Goal: Book appointment/travel/reservation

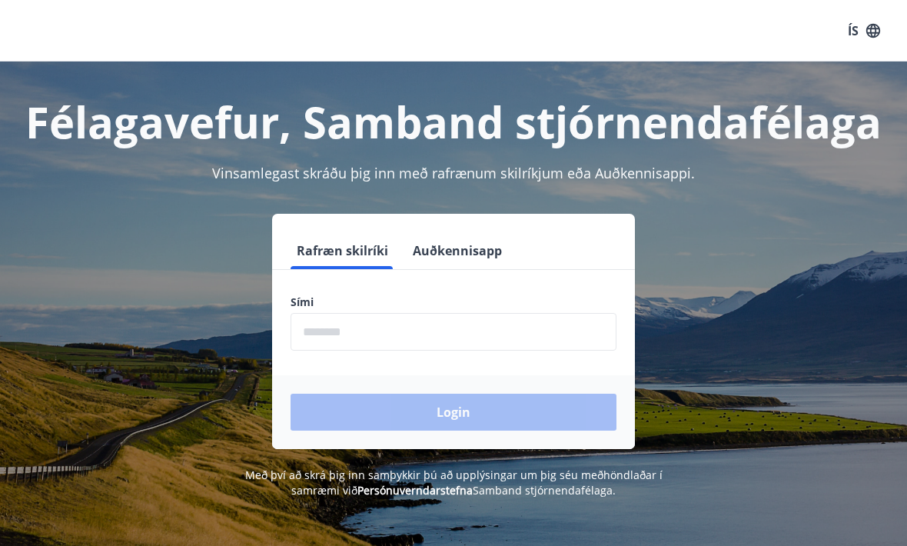
click at [385, 334] on input "phone" at bounding box center [454, 332] width 326 height 38
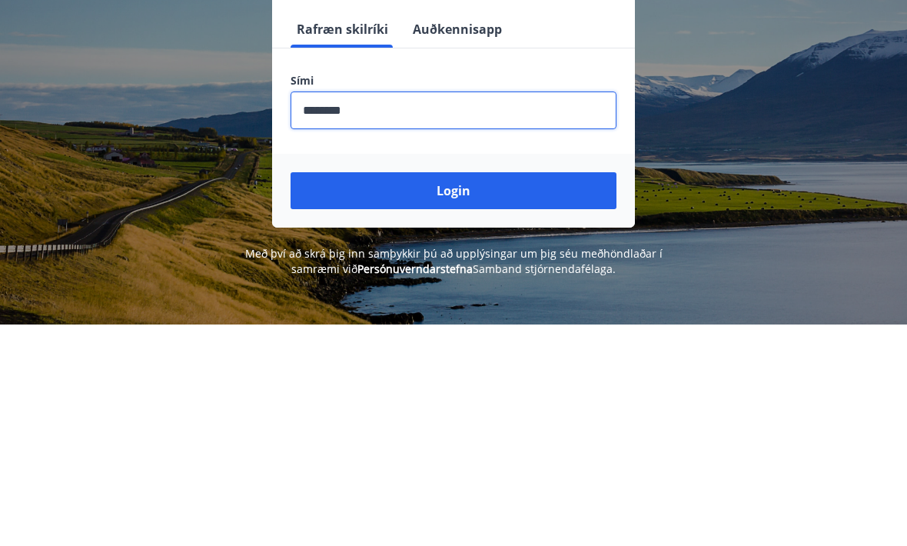
type input "********"
click at [460, 394] on button "Login" at bounding box center [454, 412] width 326 height 37
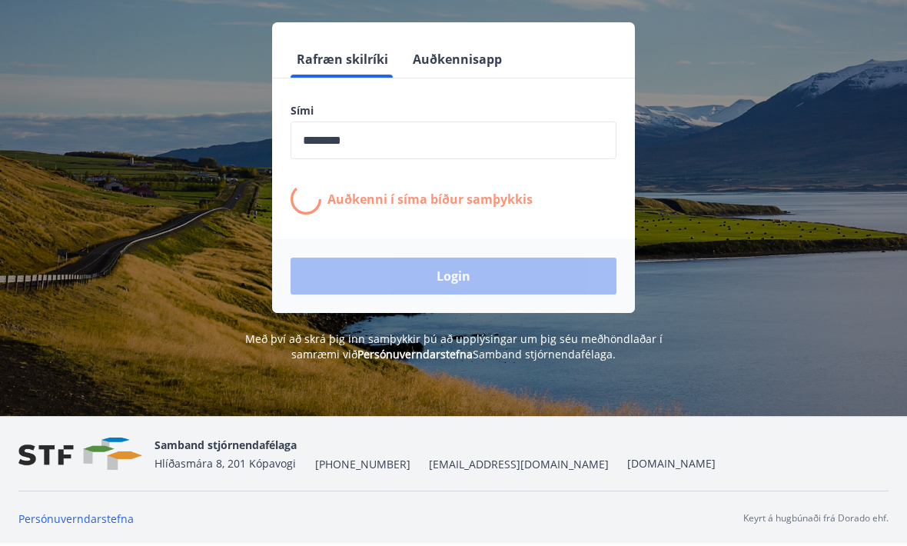
scroll to position [221, 0]
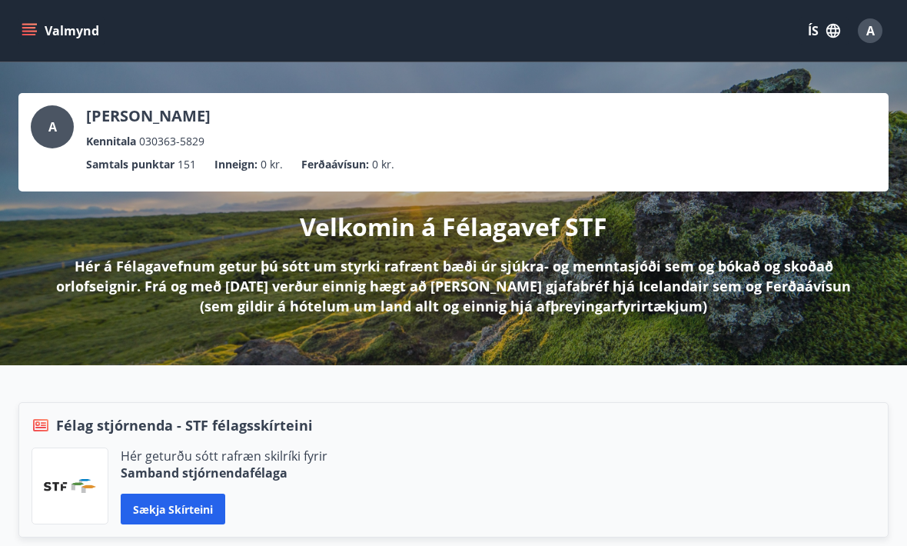
click at [28, 29] on icon "menu" at bounding box center [29, 30] width 15 height 15
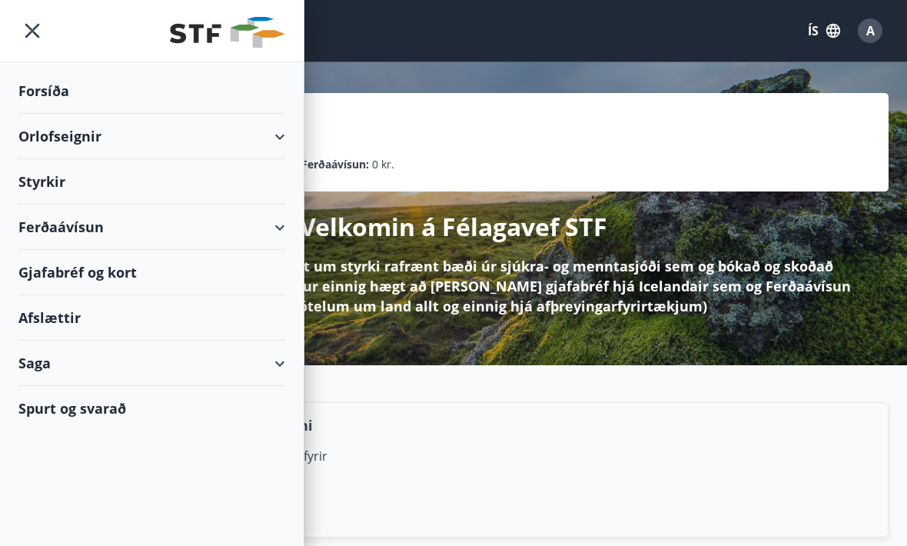
click at [250, 191] on div "Styrkir" at bounding box center [151, 181] width 267 height 45
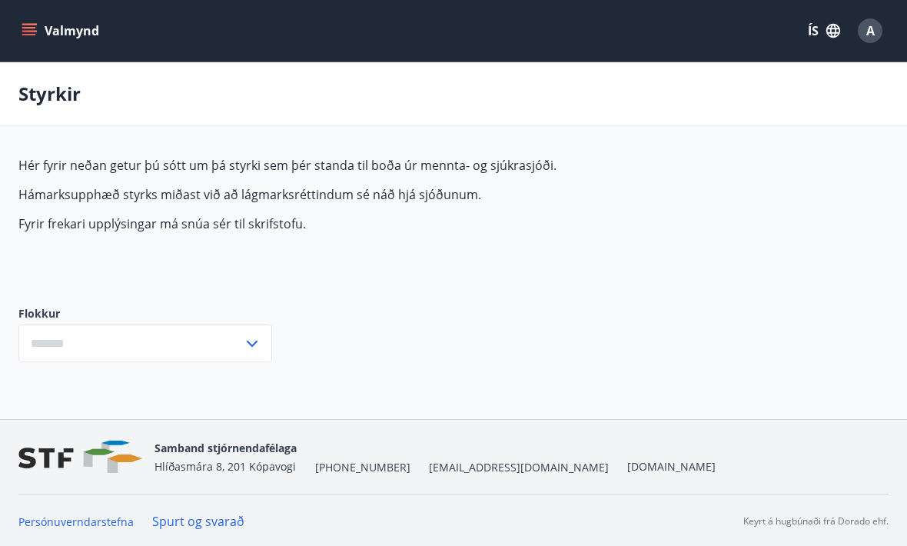
type input "***"
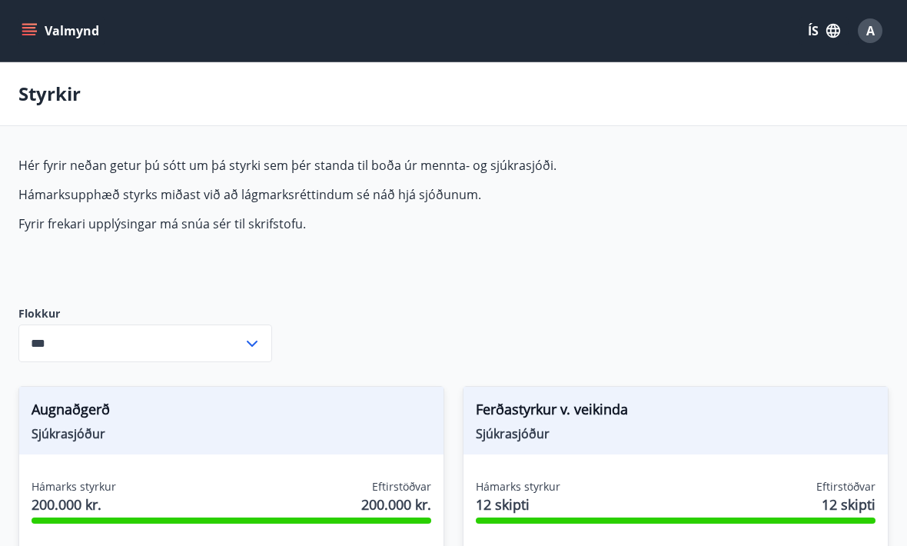
click at [255, 346] on icon at bounding box center [252, 343] width 18 height 18
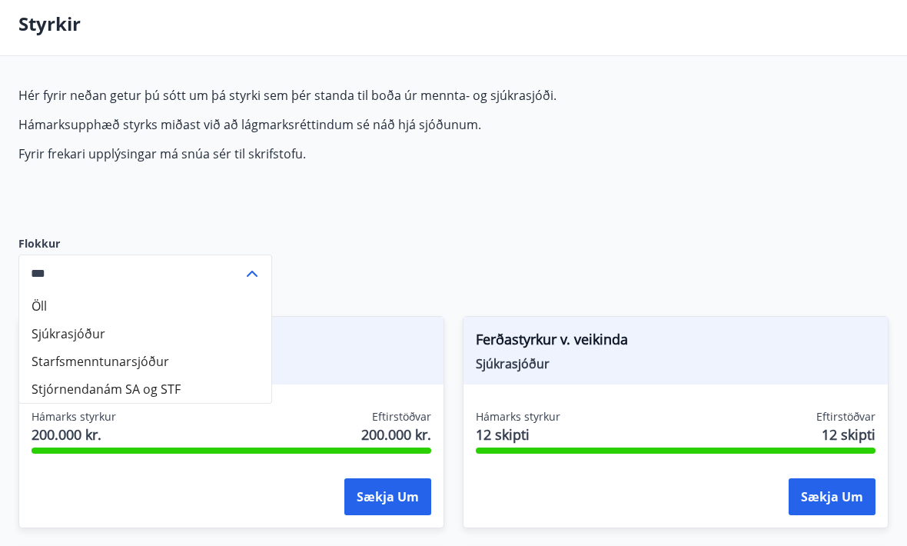
scroll to position [70, 0]
click at [240, 264] on input "***" at bounding box center [130, 273] width 224 height 38
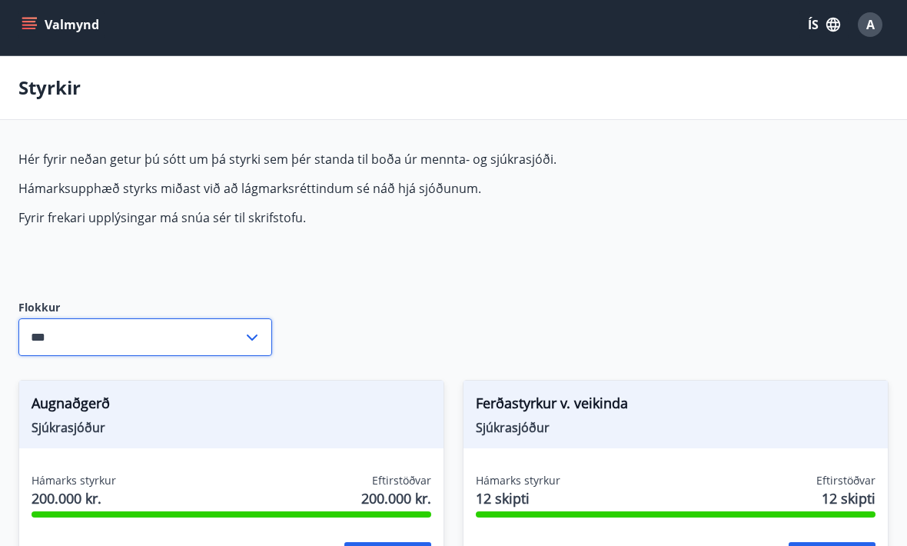
scroll to position [18, 0]
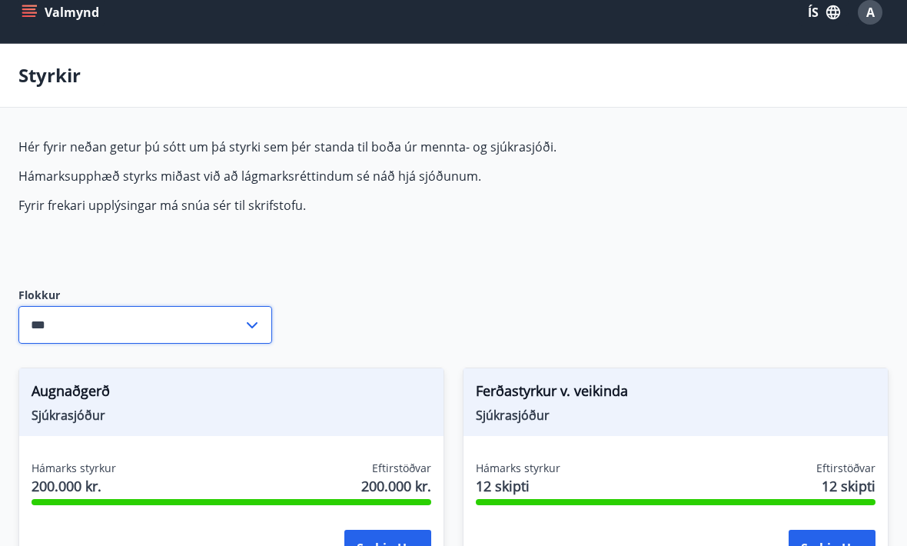
click at [27, 16] on icon "menu" at bounding box center [29, 16] width 14 height 2
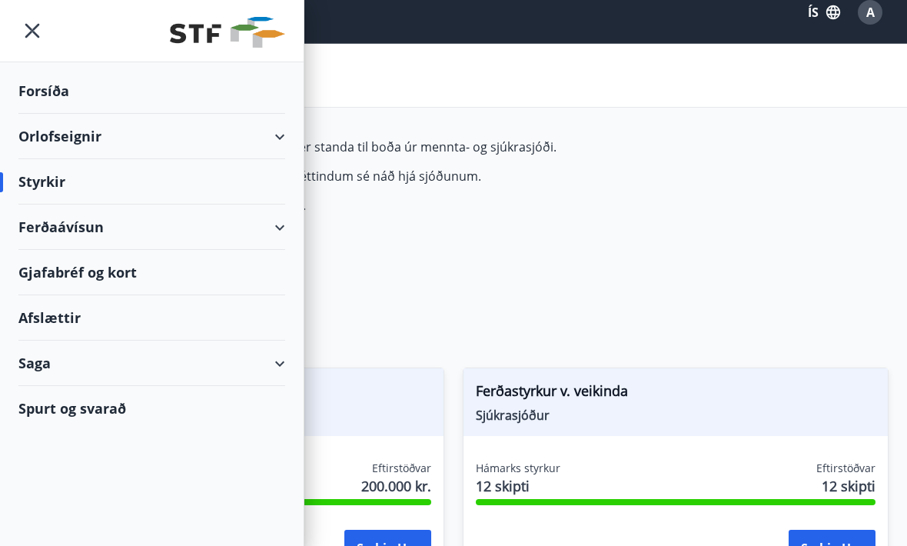
click at [284, 141] on div "Orlofseignir" at bounding box center [151, 136] width 267 height 45
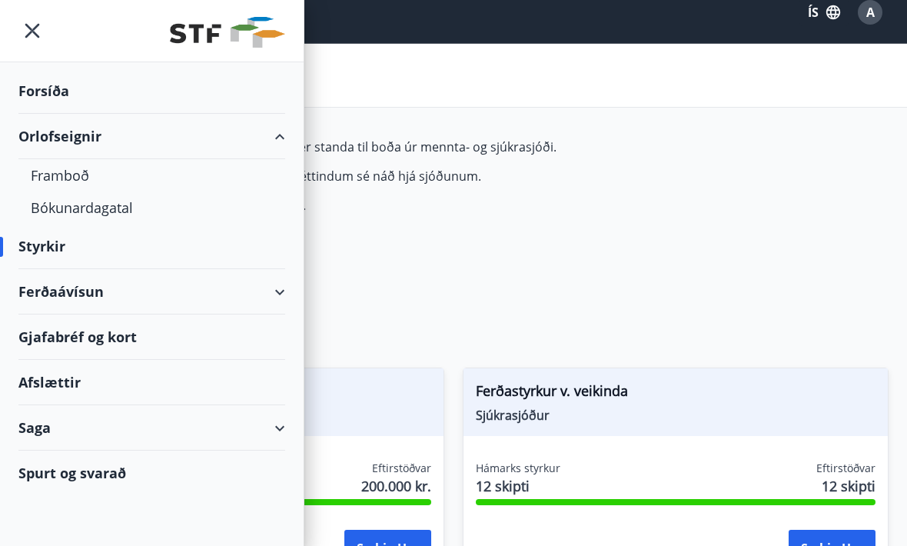
click at [106, 206] on div "Bókunardagatal" at bounding box center [152, 207] width 242 height 32
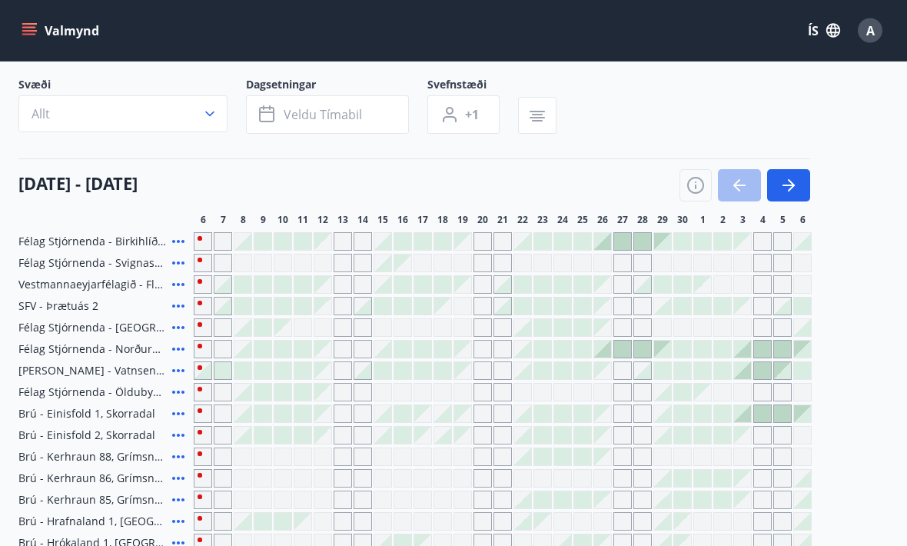
scroll to position [90, 0]
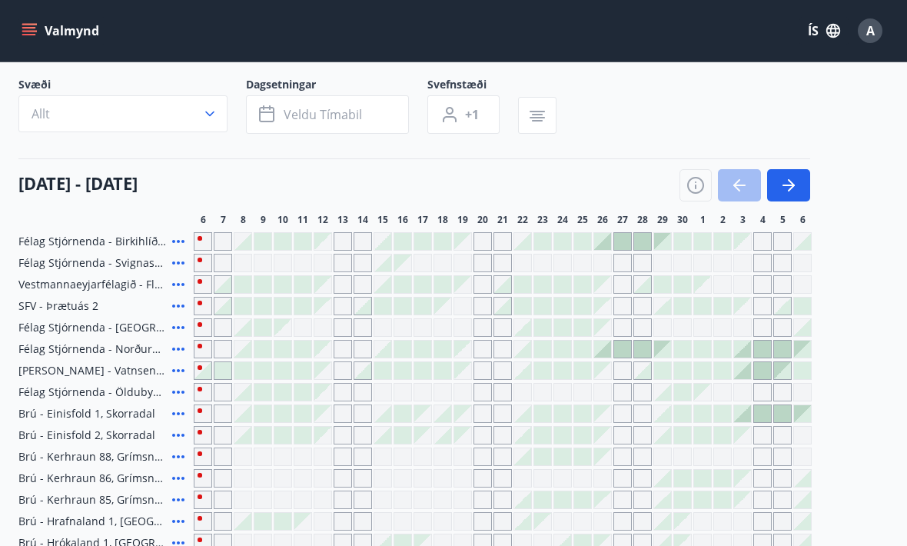
click at [133, 237] on span "Félag Stjórnenda - Birkihlíð, Brekkuheiði" at bounding box center [92, 241] width 148 height 15
click at [171, 235] on icon at bounding box center [178, 241] width 18 height 18
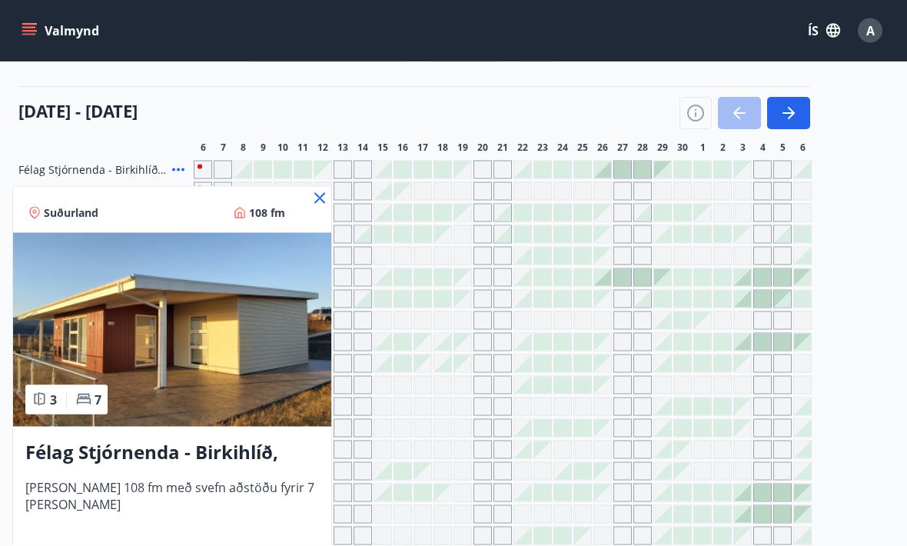
scroll to position [158, 0]
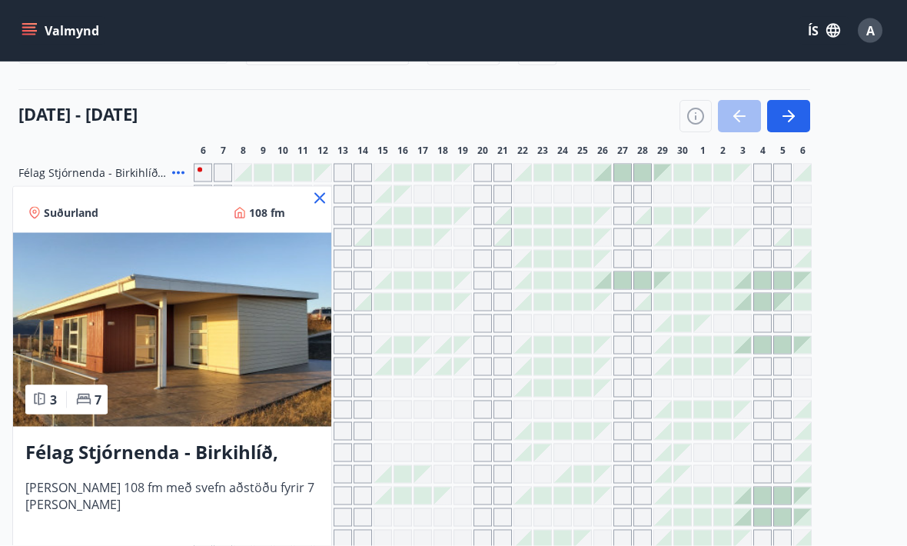
click at [318, 191] on icon at bounding box center [320, 198] width 18 height 18
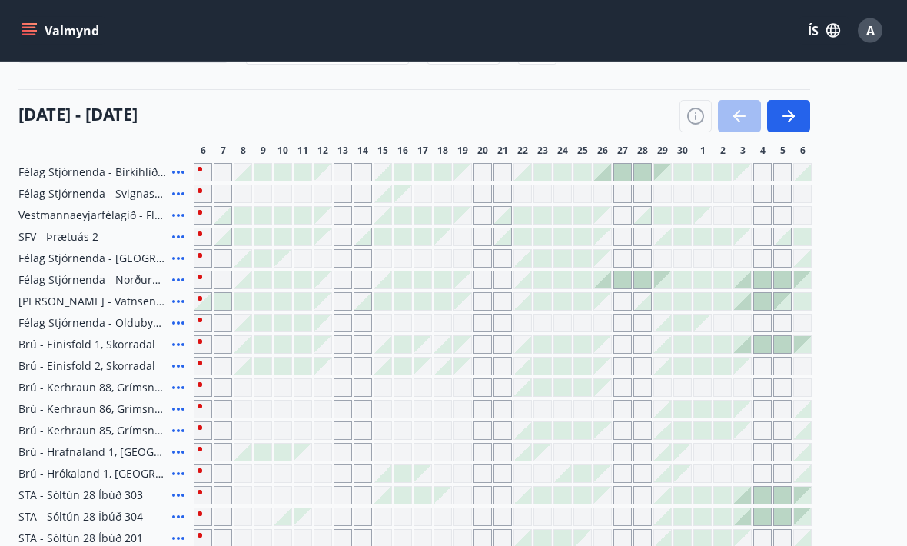
scroll to position [159, 0]
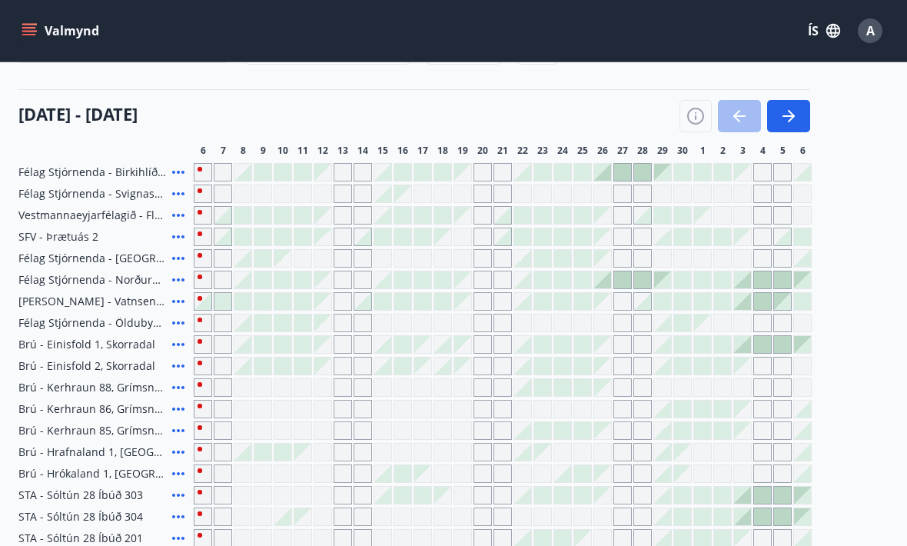
click at [171, 365] on icon at bounding box center [178, 366] width 18 height 18
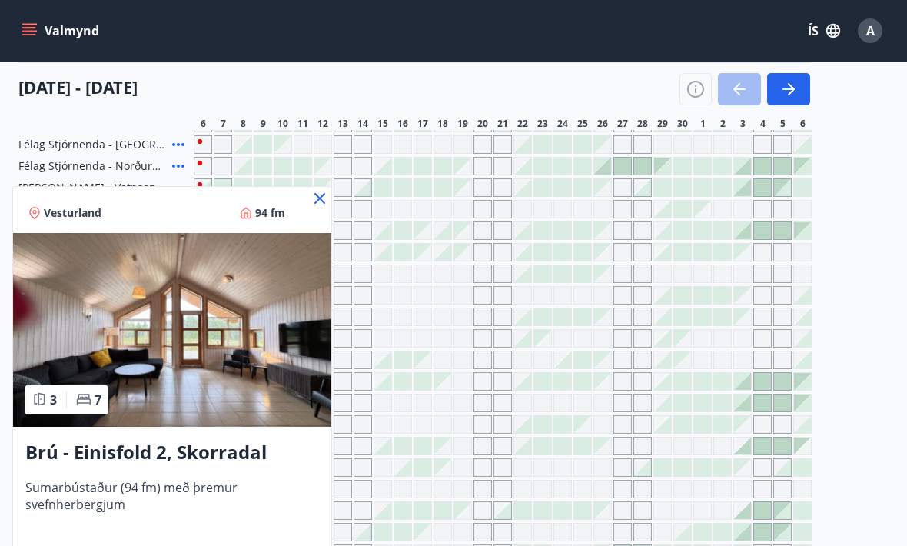
scroll to position [272, 0]
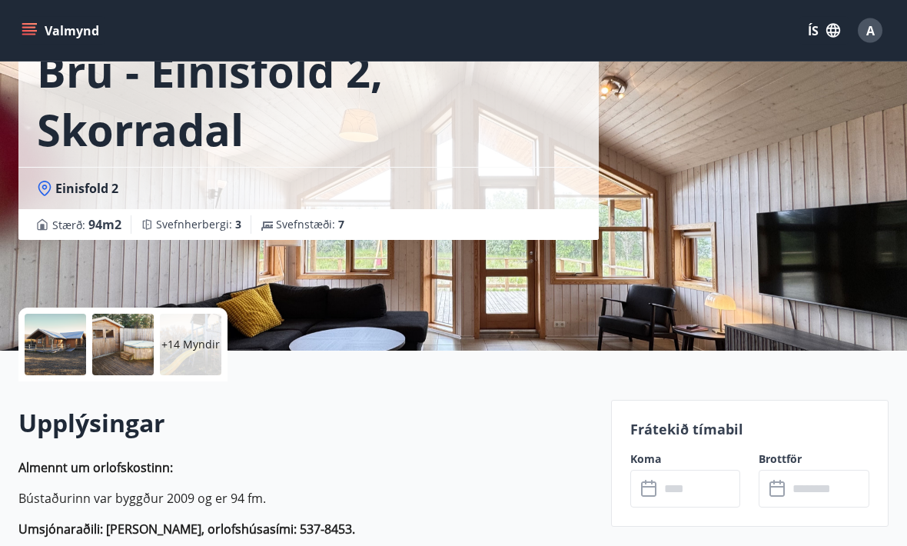
click at [196, 344] on p "+14 Myndir" at bounding box center [190, 344] width 58 height 15
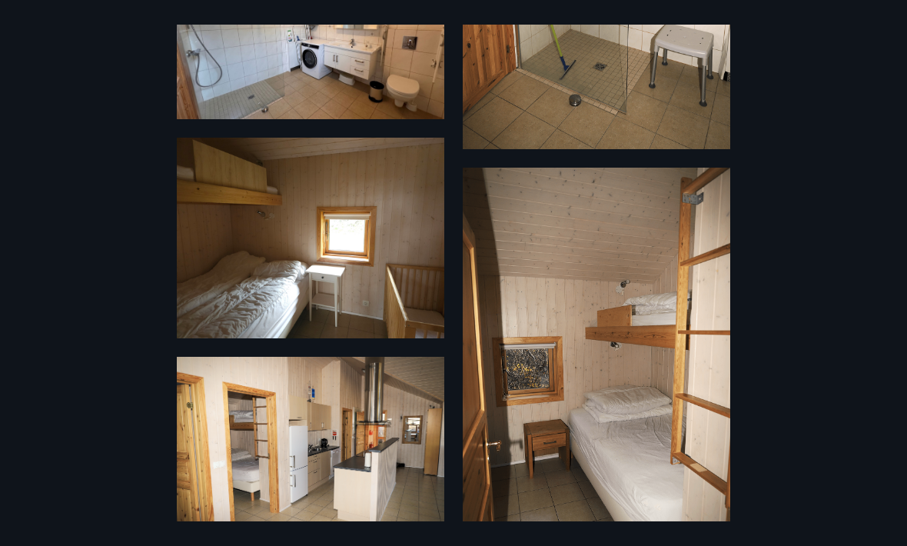
scroll to position [912, 0]
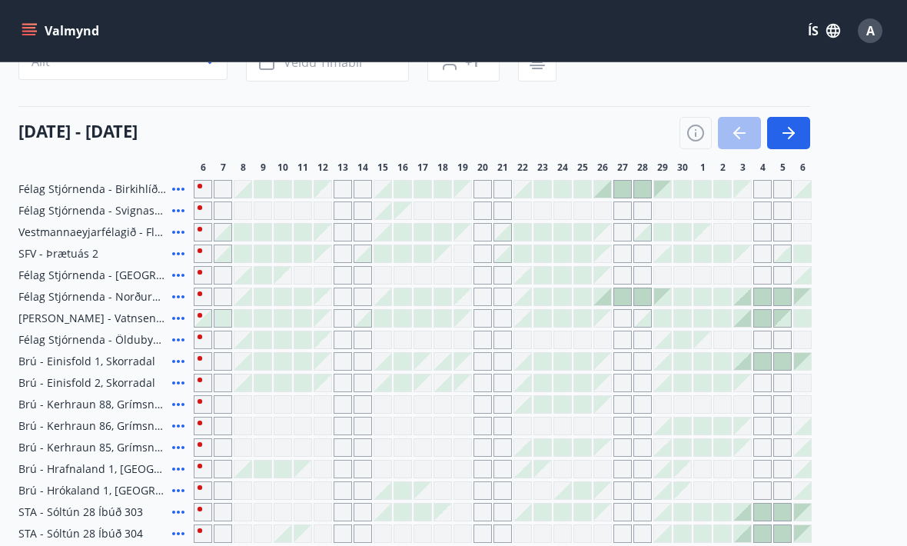
scroll to position [141, 0]
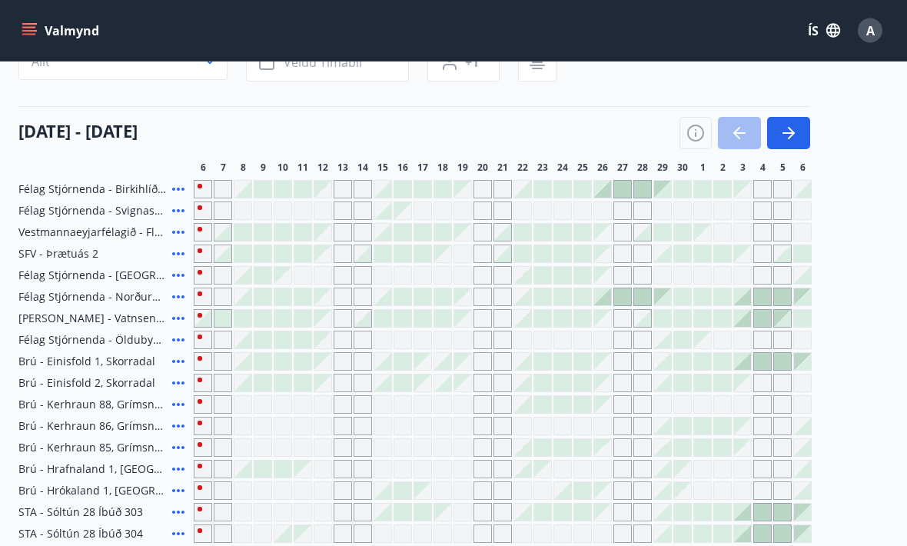
click at [75, 253] on span "SFV - Þrætuás 2" at bounding box center [58, 254] width 80 height 15
click at [176, 254] on icon at bounding box center [178, 254] width 18 height 18
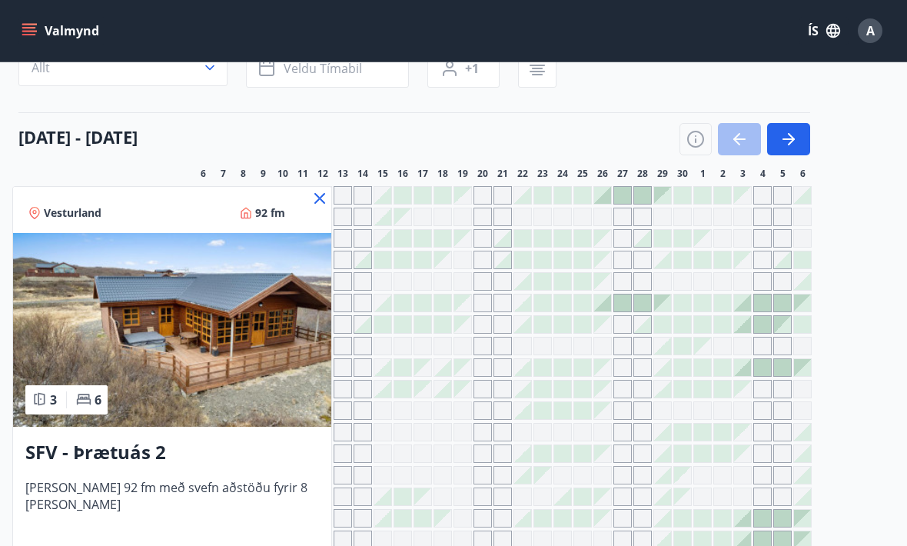
scroll to position [135, 0]
click at [314, 197] on icon at bounding box center [319, 198] width 11 height 11
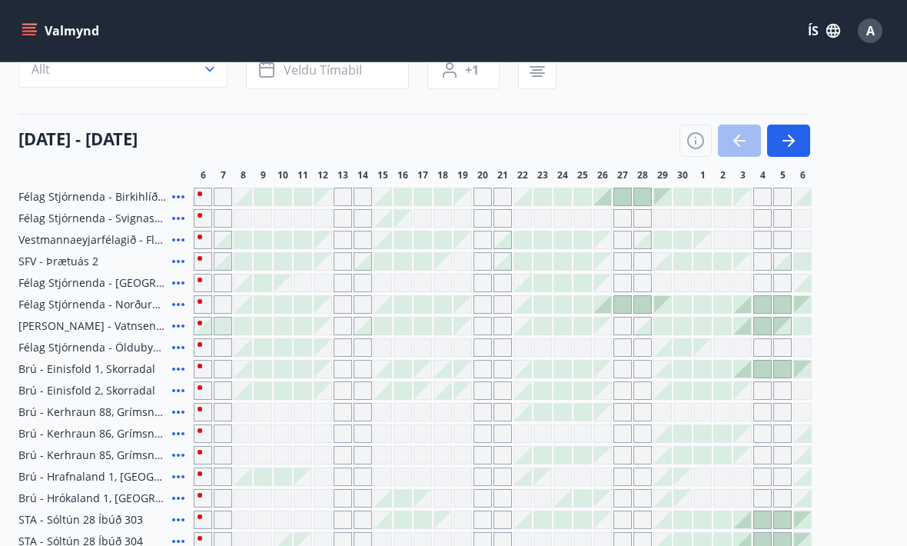
click at [173, 237] on icon at bounding box center [178, 240] width 18 height 18
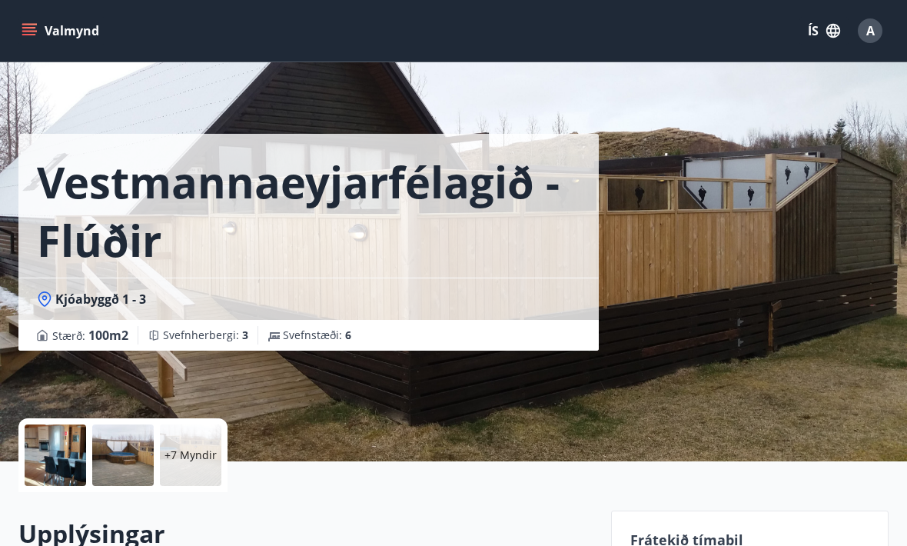
click at [193, 453] on p "+7 Myndir" at bounding box center [190, 454] width 52 height 15
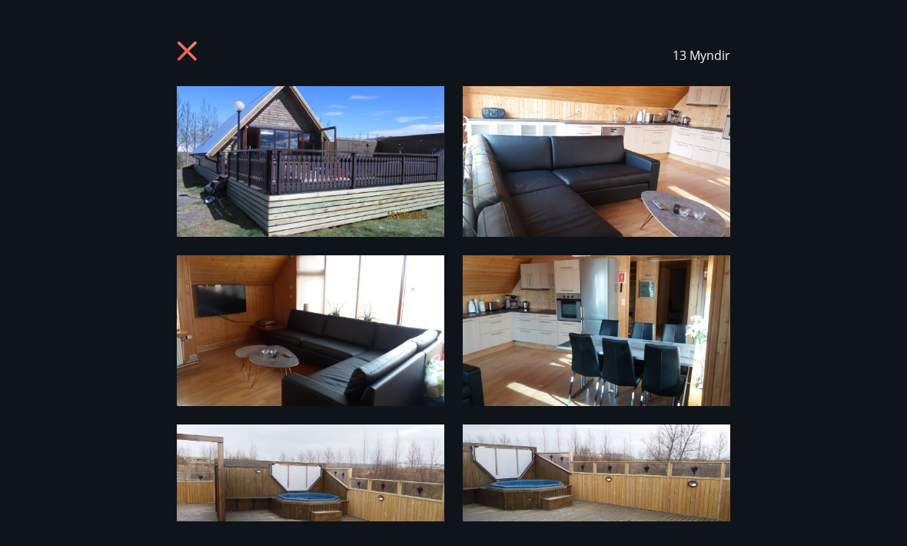
click at [191, 45] on icon at bounding box center [189, 53] width 25 height 25
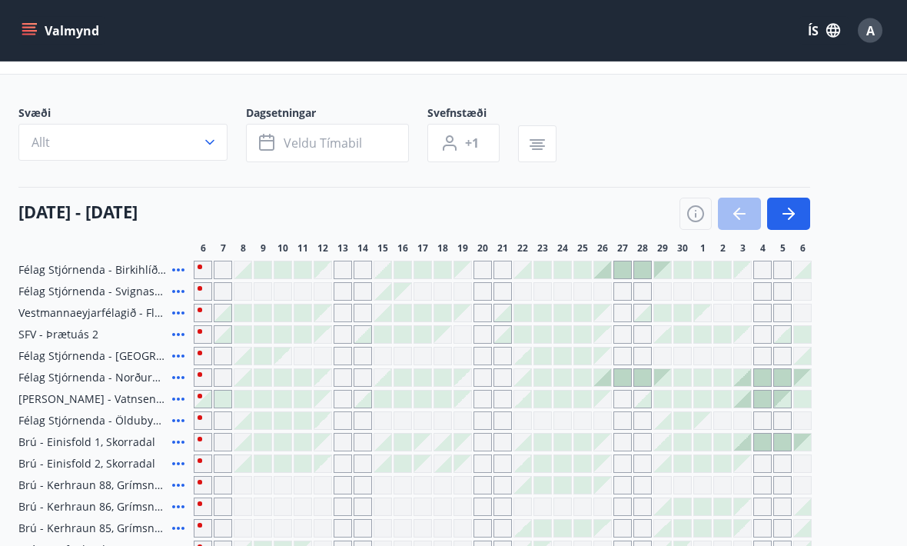
scroll to position [3, 0]
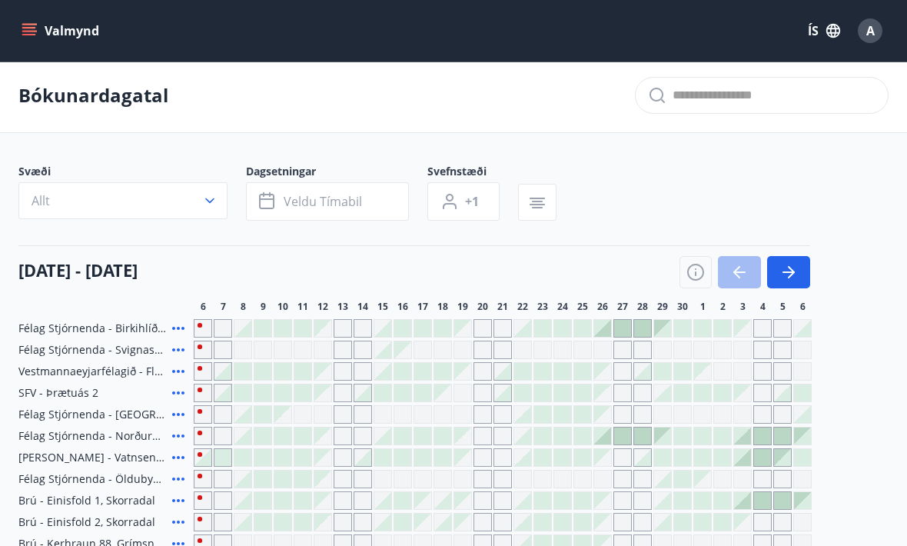
click at [210, 195] on icon "button" at bounding box center [209, 200] width 15 height 15
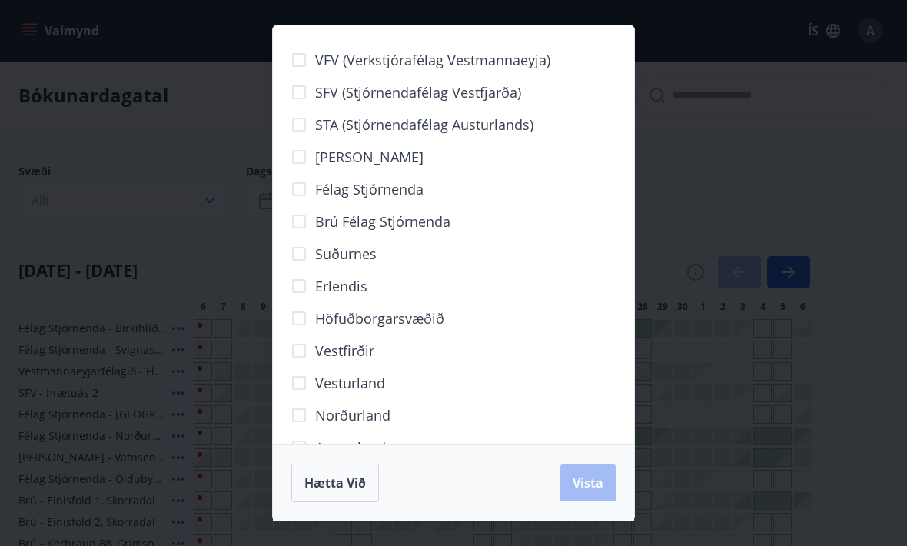
click at [188, 194] on div "VFV (Verkstjórafélag Vestmannaeyja) SFV (Stjórnendafélag Vestfjarða) STA (Stjór…" at bounding box center [453, 273] width 907 height 546
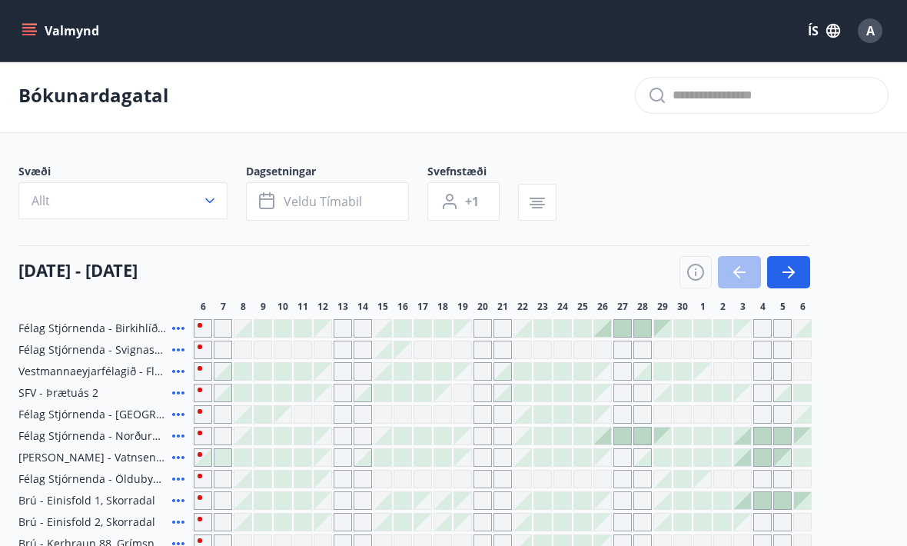
click at [172, 347] on icon at bounding box center [178, 349] width 18 height 18
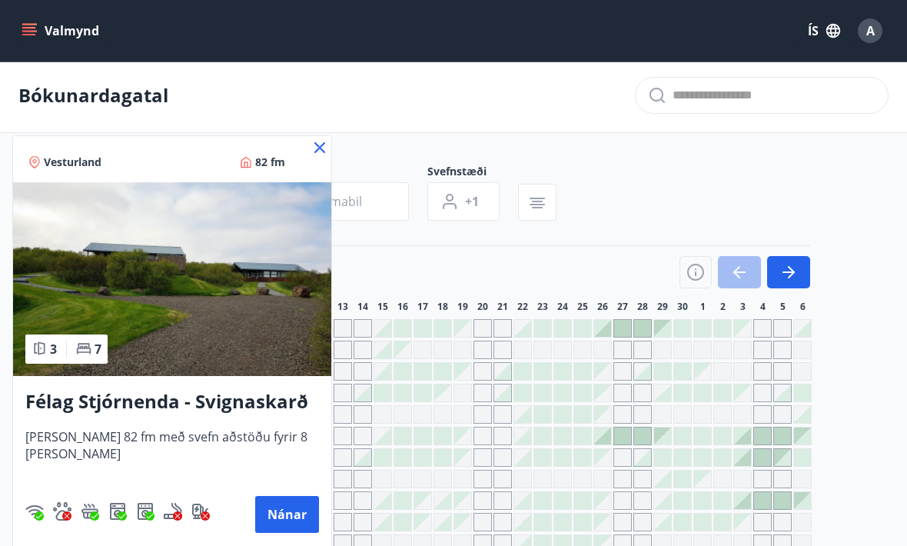
click at [284, 517] on button "Nánar" at bounding box center [287, 514] width 64 height 37
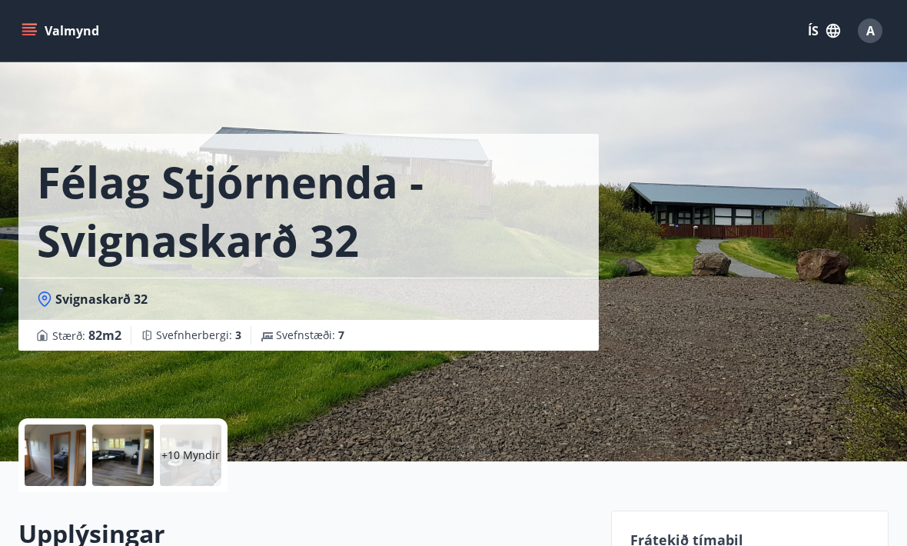
click at [197, 455] on p "+10 Myndir" at bounding box center [190, 454] width 58 height 15
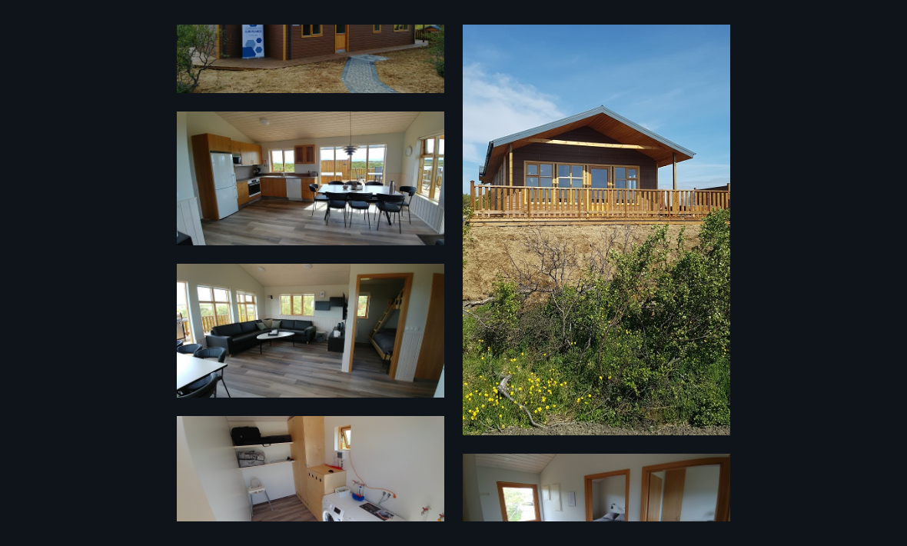
scroll to position [81, 0]
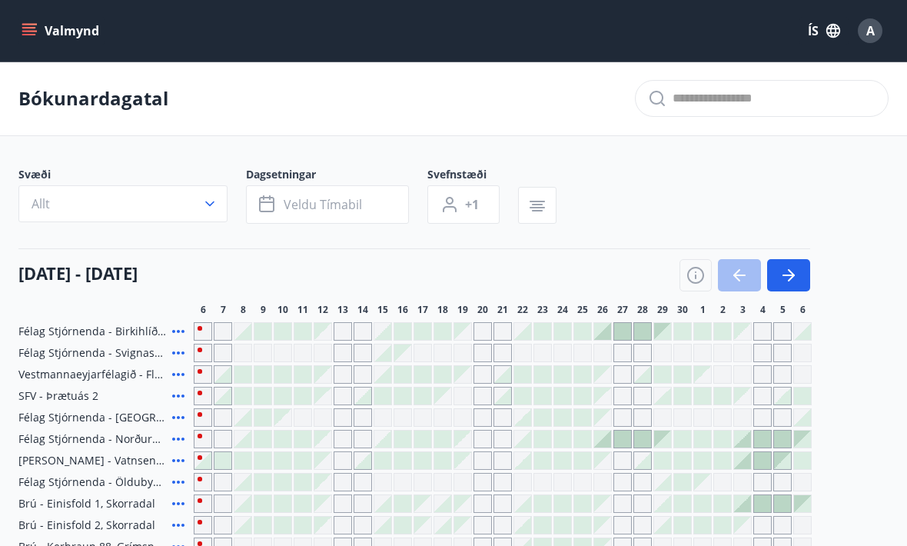
click at [31, 38] on button "Valmynd" at bounding box center [61, 31] width 87 height 28
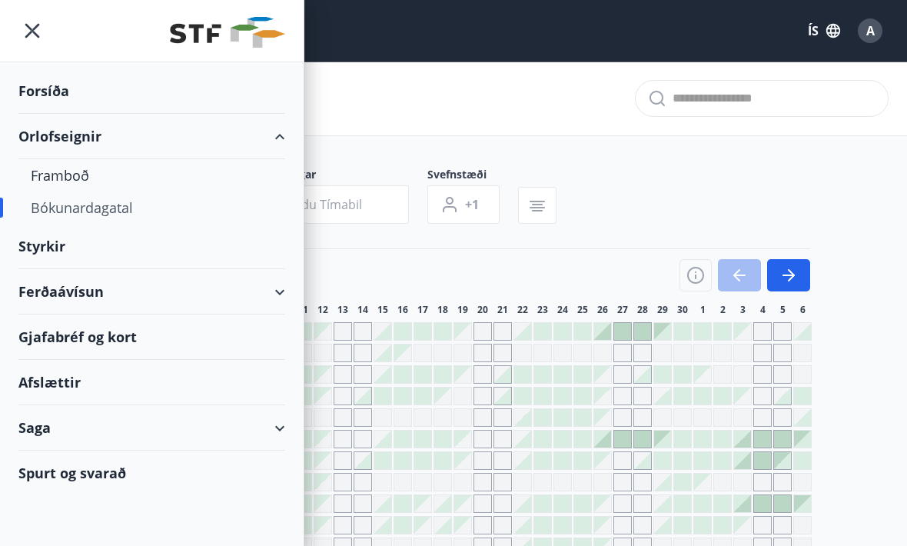
click at [216, 383] on div "Afslættir" at bounding box center [151, 382] width 267 height 45
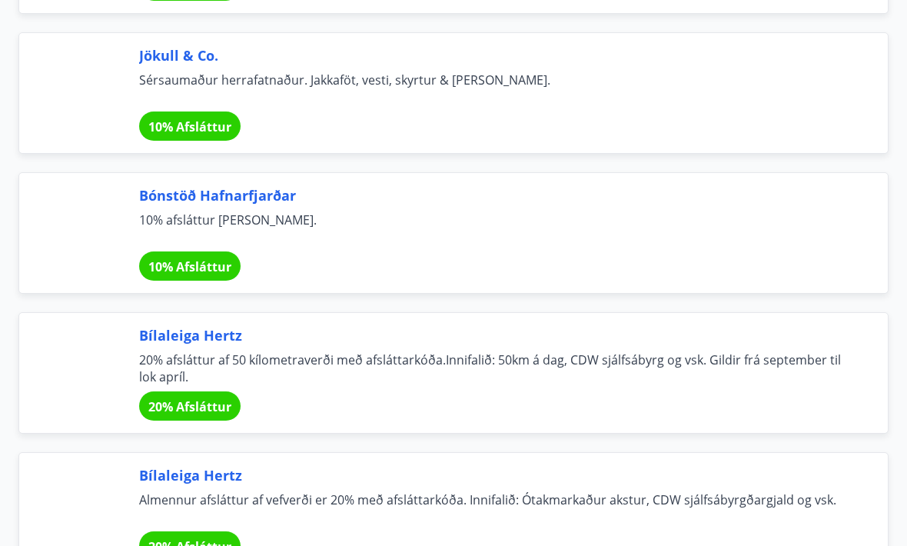
scroll to position [9937, 0]
